Goal: Communication & Community: Share content

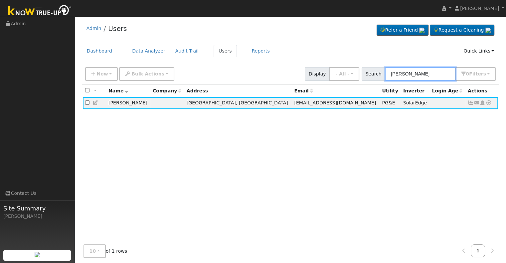
click at [430, 74] on input "[PERSON_NAME]" at bounding box center [420, 74] width 71 height 14
drag, startPoint x: 426, startPoint y: 74, endPoint x: 297, endPoint y: 68, distance: 129.5
click at [297, 68] on div "New Add User Quick Add Quick Connect Quick Convert Lead Bulk Actions Send Email…" at bounding box center [290, 73] width 413 height 16
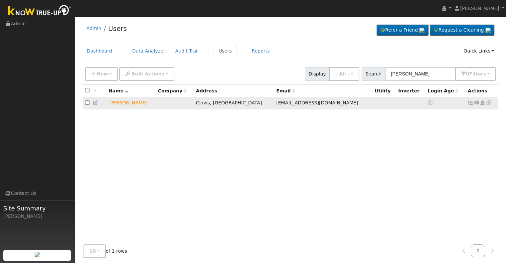
click at [488, 103] on icon at bounding box center [489, 102] width 6 height 5
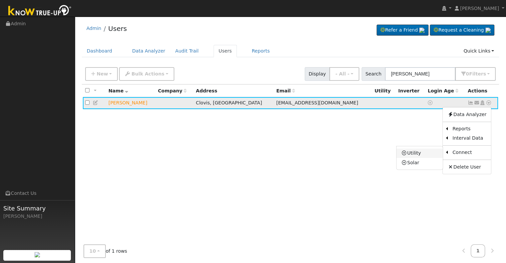
click at [412, 153] on link "Utility" at bounding box center [419, 153] width 46 height 9
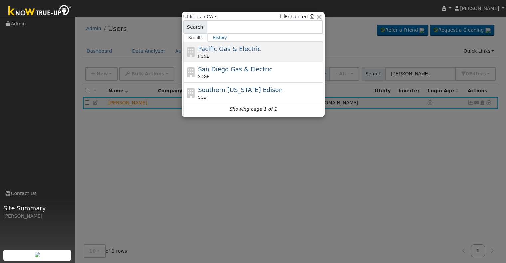
click at [224, 48] on span "Pacific Gas & Electric" at bounding box center [229, 48] width 63 height 7
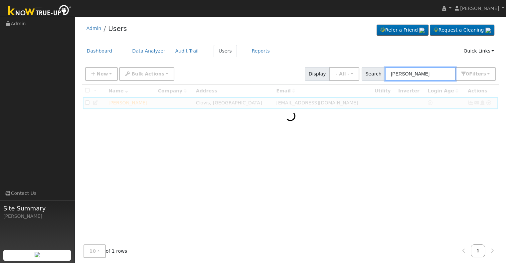
click at [434, 76] on input "[PERSON_NAME]" at bounding box center [420, 74] width 71 height 14
type input "[PERSON_NAME]"
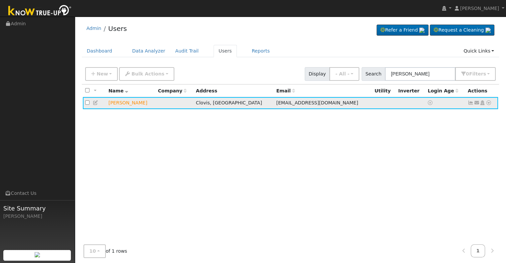
click at [477, 102] on icon at bounding box center [477, 102] width 6 height 5
click at [450, 110] on link "Send Email..." at bounding box center [456, 114] width 46 height 9
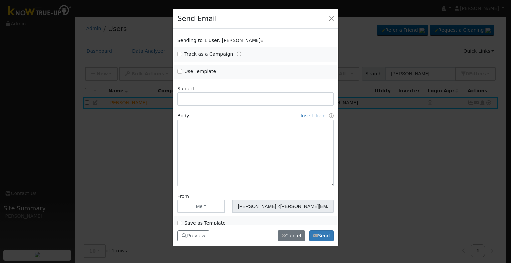
click at [180, 76] on div "Use Template Delete Email Template Are you sure you want to delete ? Cancel Del…" at bounding box center [255, 72] width 163 height 14
click at [180, 71] on input "Use Template" at bounding box center [179, 71] width 5 height 5
checkbox input "true"
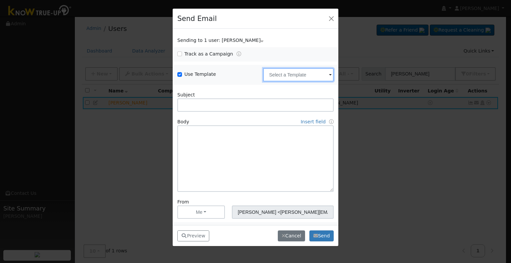
click at [289, 72] on input "text" at bounding box center [298, 74] width 71 height 13
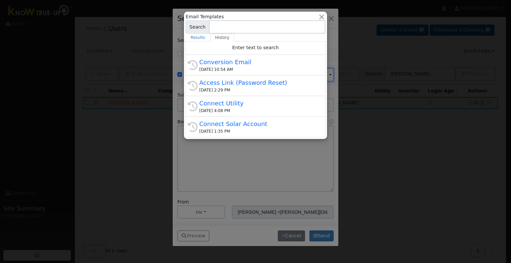
click at [239, 64] on div "Conversion Email" at bounding box center [258, 62] width 118 height 9
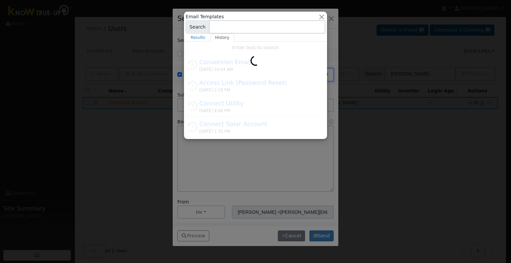
type input "Conversion Email"
type input "Connect Your Utility Account"
type textarea "Dear {user_fname}, The first step is to connect your electric utility account. …"
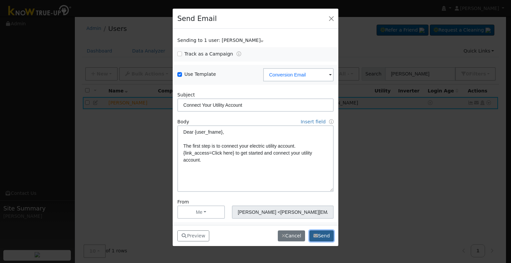
click at [321, 234] on button "Send" at bounding box center [321, 235] width 24 height 11
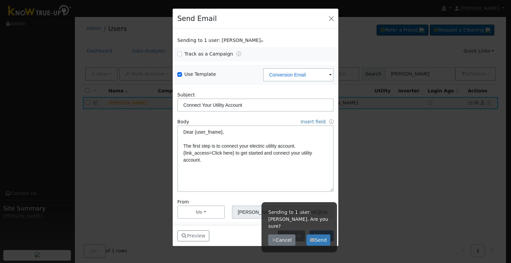
click at [250, 197] on form "Sending to 1 user: [PERSON_NAME] Name Issue [PERSON_NAME] Track as a Campaign .…" at bounding box center [255, 137] width 156 height 200
click at [278, 234] on button "Cancel" at bounding box center [281, 239] width 27 height 11
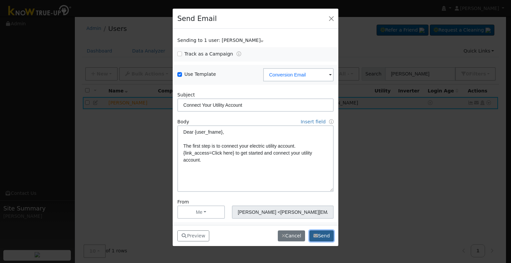
click at [323, 234] on button "Send" at bounding box center [321, 235] width 24 height 11
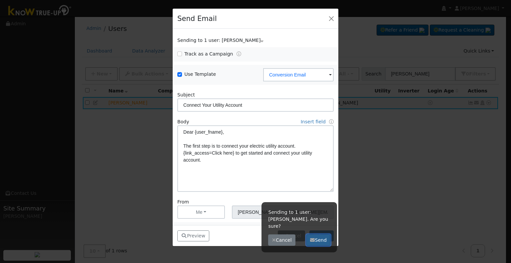
click at [321, 234] on button "Send" at bounding box center [318, 239] width 24 height 11
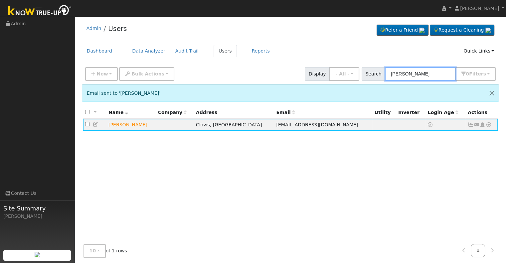
drag, startPoint x: 383, startPoint y: 71, endPoint x: 304, endPoint y: 82, distance: 79.9
click at [304, 82] on div "New Add User Quick Add Quick Connect Quick Convert Lead Bulk Actions Send Email…" at bounding box center [290, 74] width 417 height 20
